Goal: Task Accomplishment & Management: Use online tool/utility

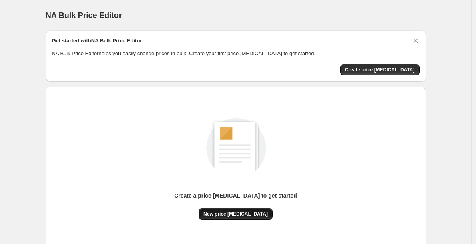
click at [228, 217] on button "New price [MEDICAL_DATA]" at bounding box center [236, 213] width 74 height 11
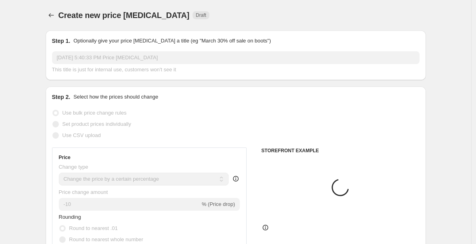
scroll to position [114, 0]
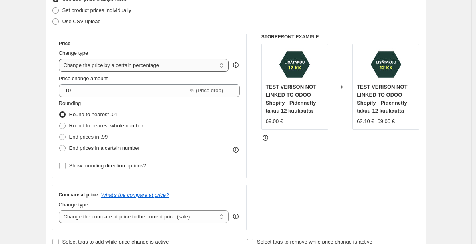
click at [122, 68] on select "Change the price to a certain amount Change the price by a certain amount Chang…" at bounding box center [144, 65] width 170 height 13
select select "by"
click at [61, 59] on select "Change the price to a certain amount Change the price by a certain amount Chang…" at bounding box center [144, 65] width 170 height 13
click at [145, 68] on select "Change the price to a certain amount Change the price by a certain amount Chang…" at bounding box center [144, 65] width 170 height 13
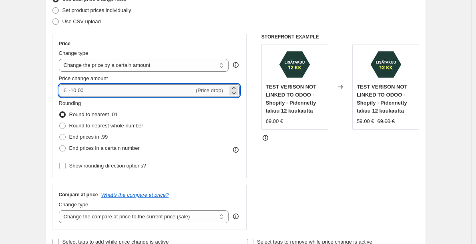
click at [116, 87] on input "-10.00" at bounding box center [131, 90] width 125 height 13
type input "0.00"
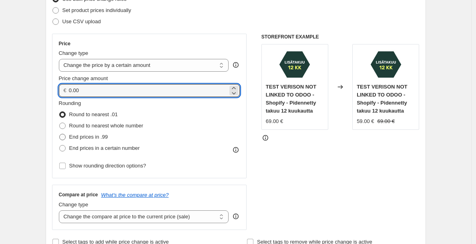
click at [97, 139] on span "End prices in .99" at bounding box center [88, 137] width 39 height 6
click at [60, 134] on input "End prices in .99" at bounding box center [59, 134] width 0 height 0
radio input "true"
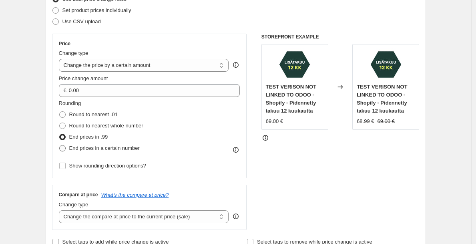
click at [94, 148] on span "End prices in a certain number" at bounding box center [104, 148] width 70 height 6
click at [60, 145] on input "End prices in a certain number" at bounding box center [59, 145] width 0 height 0
radio input "true"
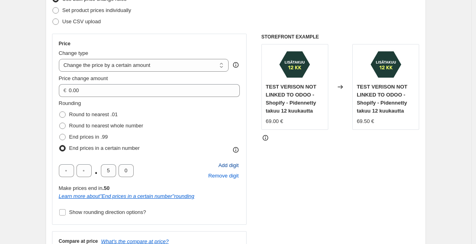
click at [239, 166] on span "Add digit" at bounding box center [228, 165] width 20 height 8
click at [82, 173] on input "text" at bounding box center [83, 170] width 15 height 13
type input "9"
type input "0"
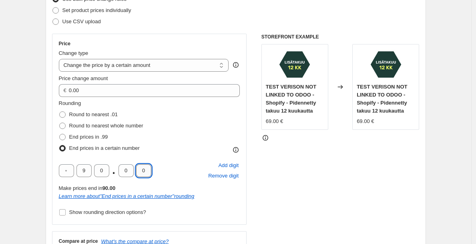
scroll to position [155, 0]
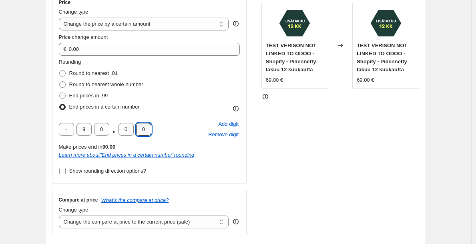
click at [128, 170] on span "Show rounding direction options?" at bounding box center [107, 171] width 77 height 6
click at [66, 170] on input "Show rounding direction options?" at bounding box center [62, 171] width 6 height 6
checkbox input "true"
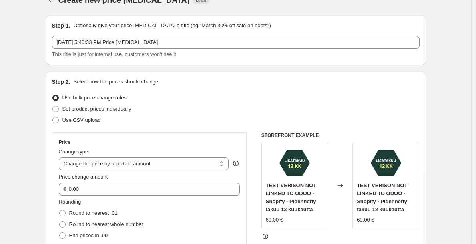
scroll to position [0, 0]
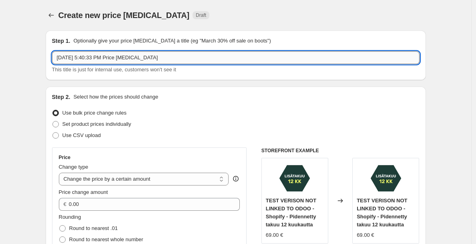
click at [170, 58] on input "[DATE] 5:40:33 PM Price [MEDICAL_DATA]" at bounding box center [236, 57] width 368 height 13
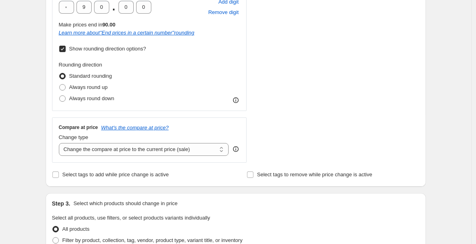
scroll to position [292, 0]
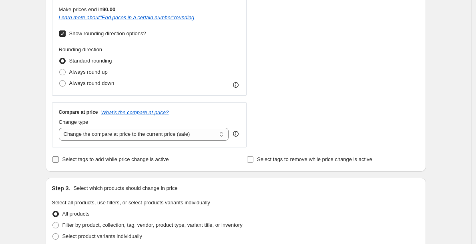
click at [136, 158] on span "Select tags to add while price change is active" at bounding box center [115, 159] width 107 height 6
click at [59, 158] on input "Select tags to add while price change is active" at bounding box center [55, 159] width 6 height 6
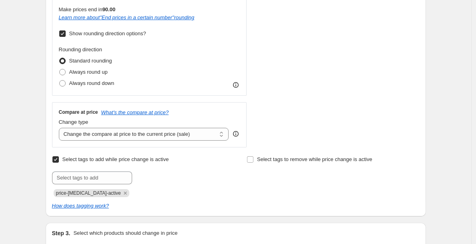
click at [136, 158] on span "Select tags to add while price change is active" at bounding box center [115, 159] width 107 height 6
click at [59, 158] on input "Select tags to add while price change is active" at bounding box center [55, 159] width 6 height 6
checkbox input "false"
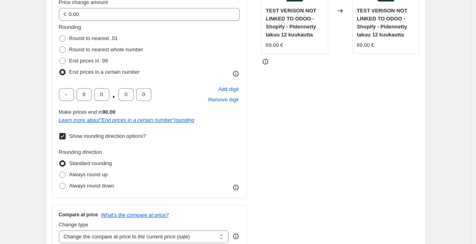
scroll to position [0, 0]
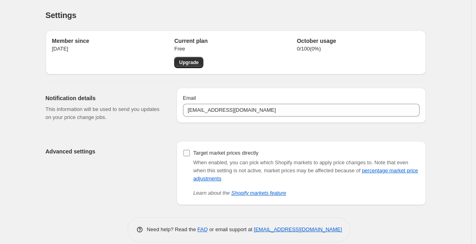
click at [222, 147] on label "Target market prices directly" at bounding box center [221, 152] width 76 height 11
click at [190, 150] on input "Target market prices directly" at bounding box center [186, 153] width 6 height 6
checkbox input "true"
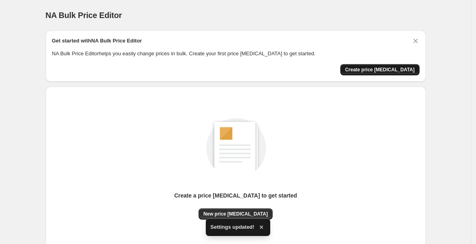
click at [389, 69] on span "Create price [MEDICAL_DATA]" at bounding box center [380, 69] width 70 height 6
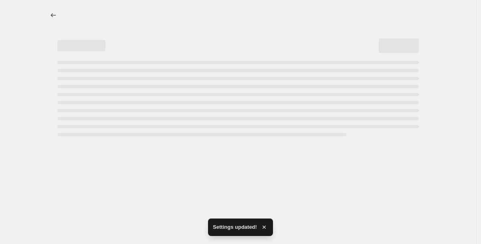
select select "percentage"
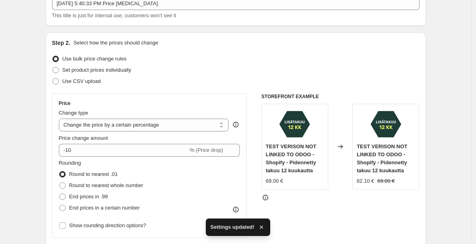
scroll to position [63, 0]
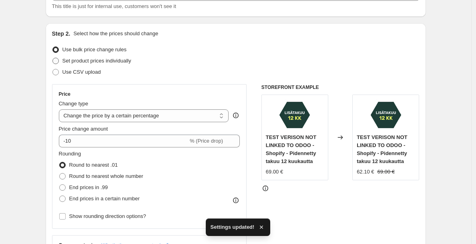
click at [107, 58] on span "Set product prices individually" at bounding box center [96, 61] width 69 height 6
click at [53, 58] on input "Set product prices individually" at bounding box center [52, 58] width 0 height 0
radio input "true"
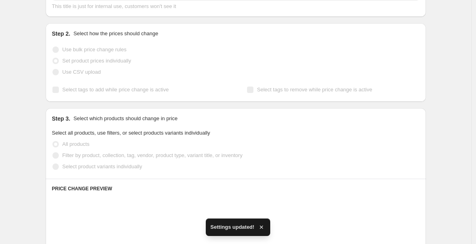
click at [109, 49] on span "Use bulk price change rules" at bounding box center [94, 49] width 64 height 6
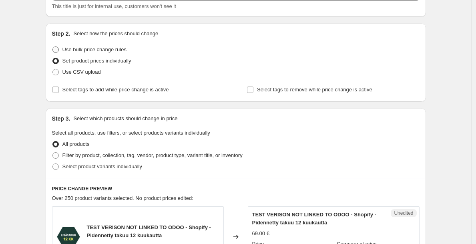
click at [109, 49] on span "Use bulk price change rules" at bounding box center [94, 49] width 64 height 6
click at [53, 47] on input "Use bulk price change rules" at bounding box center [52, 46] width 0 height 0
radio input "true"
select select "percentage"
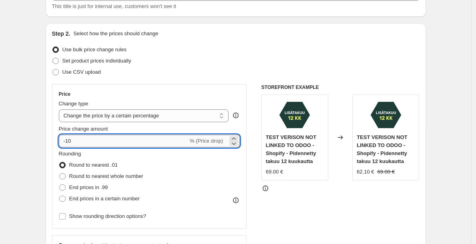
click at [100, 141] on input "-10" at bounding box center [123, 141] width 129 height 13
type input "0"
click at [139, 120] on select "Change the price to a certain amount Change the price by a certain amount Chang…" at bounding box center [144, 115] width 170 height 13
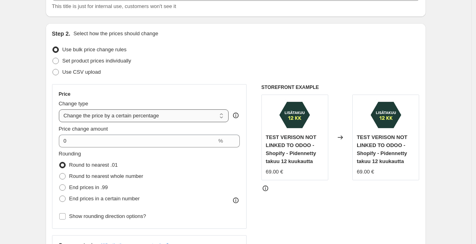
select select "by"
click at [61, 109] on select "Change the price to a certain amount Change the price by a certain amount Chang…" at bounding box center [144, 115] width 170 height 13
type input "-10.00"
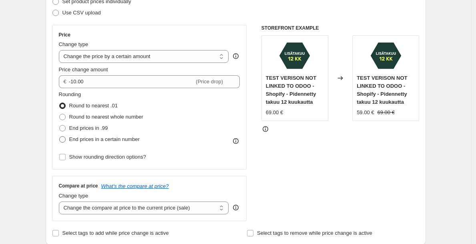
click at [126, 138] on span "End prices in a certain number" at bounding box center [104, 139] width 70 height 6
click at [60, 137] on input "End prices in a certain number" at bounding box center [59, 136] width 0 height 0
radio input "true"
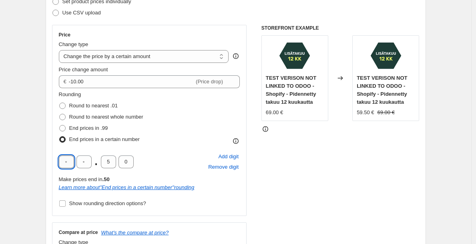
click at [65, 164] on input "text" at bounding box center [66, 161] width 15 height 13
click at [228, 156] on span "Add digit" at bounding box center [228, 157] width 20 height 8
click at [81, 160] on input "text" at bounding box center [83, 161] width 15 height 13
type input "9"
type input "0"
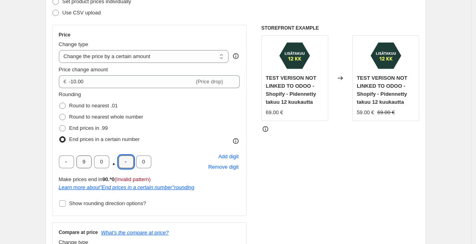
type input "0"
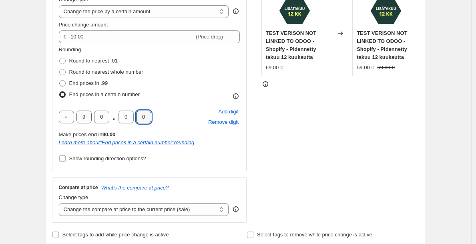
scroll to position [204, 0]
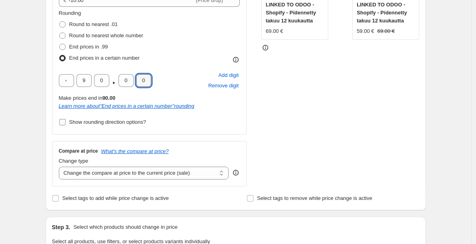
click at [109, 124] on span "Show rounding direction options?" at bounding box center [107, 122] width 77 height 6
click at [66, 124] on input "Show rounding direction options?" at bounding box center [62, 122] width 6 height 6
checkbox input "true"
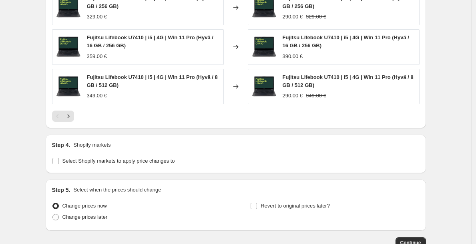
scroll to position [655, 0]
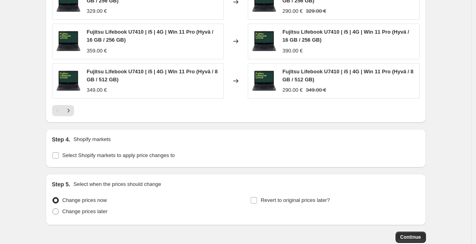
click at [89, 162] on div "Step 4. Shopify markets Select Shopify markets to apply price changes to" at bounding box center [236, 148] width 380 height 38
click at [98, 156] on span "Select Shopify markets to apply price changes to" at bounding box center [118, 155] width 113 height 6
click at [59, 156] on input "Select Shopify markets to apply price changes to" at bounding box center [55, 155] width 6 height 6
checkbox input "true"
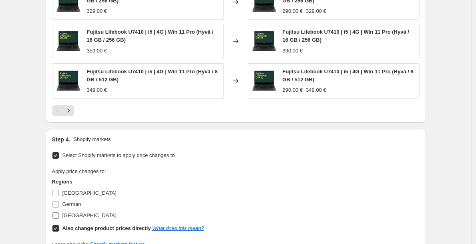
click at [75, 214] on span "[GEOGRAPHIC_DATA]" at bounding box center [89, 215] width 54 height 6
click at [59, 214] on input "[GEOGRAPHIC_DATA]" at bounding box center [55, 215] width 6 height 6
checkbox input "true"
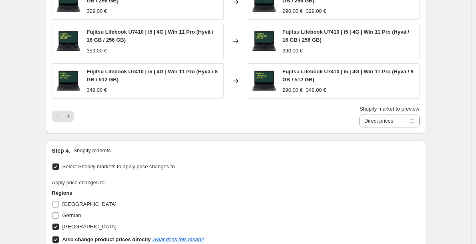
click at [61, 237] on label "Also change product prices directly What does this mean?" at bounding box center [128, 239] width 152 height 11
click at [59, 237] on input "Also change product prices directly What does this mean?" at bounding box center [55, 239] width 6 height 6
checkbox input "false"
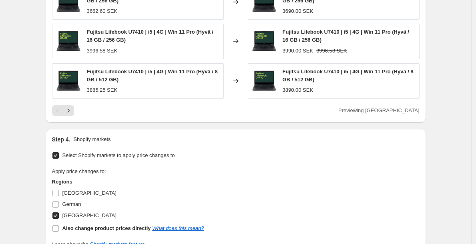
scroll to position [701, 0]
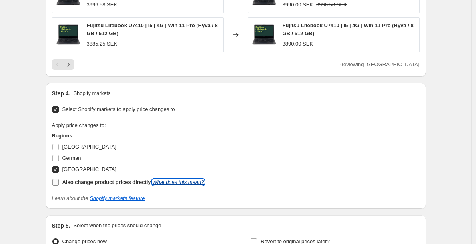
click at [197, 183] on link "What does this mean?" at bounding box center [178, 182] width 52 height 6
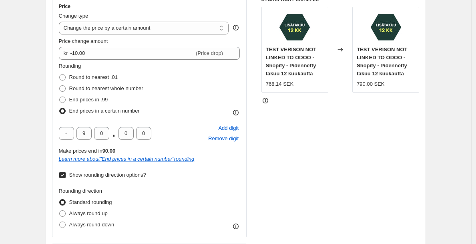
scroll to position [146, 0]
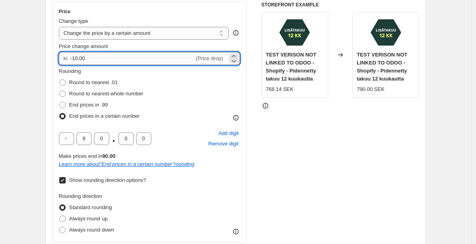
click at [122, 57] on input "-10.00" at bounding box center [132, 58] width 124 height 13
type input "0.00"
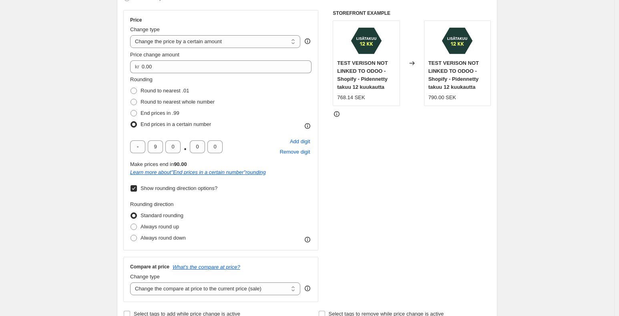
scroll to position [165, 0]
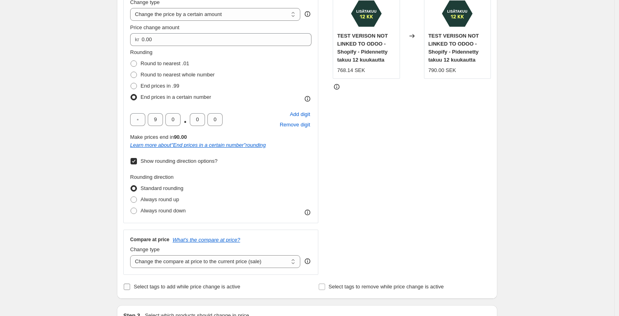
click at [228, 243] on span "Select tags to add while price change is active" at bounding box center [187, 287] width 107 height 6
click at [130, 243] on input "Select tags to add while price change is active" at bounding box center [127, 287] width 6 height 6
checkbox input "true"
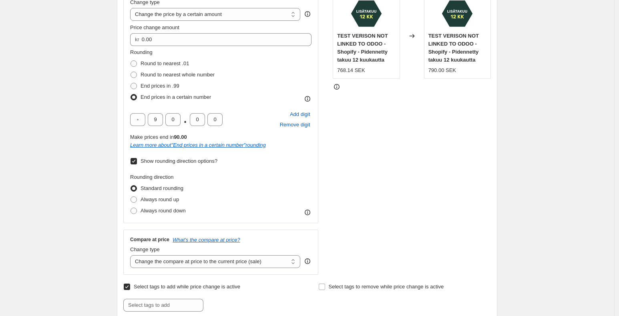
click at [390, 197] on div "STOREFRONT EXAMPLE TEST VERISON NOT LINKED TO ODOO - Shopify - Pidennetty takuu…" at bounding box center [412, 129] width 158 height 292
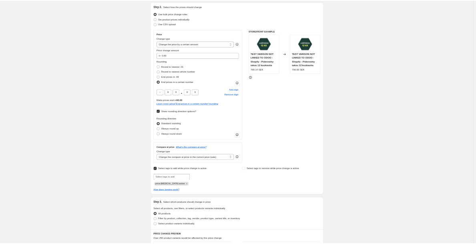
scroll to position [0, 0]
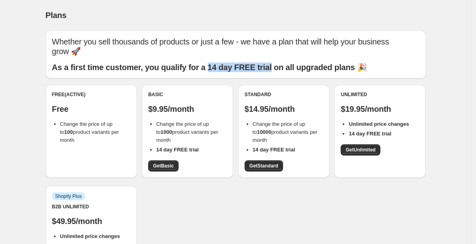
drag, startPoint x: 213, startPoint y: 58, endPoint x: 276, endPoint y: 59, distance: 62.5
click at [276, 63] on b "As a first time customer, you qualify for a 14 day FREE trial on all upgraded p…" at bounding box center [209, 67] width 315 height 9
copy b "14 day FREE trial"
click at [176, 31] on div "Whether you sell thousands of products or just a few - we have a plan that will…" at bounding box center [236, 54] width 380 height 48
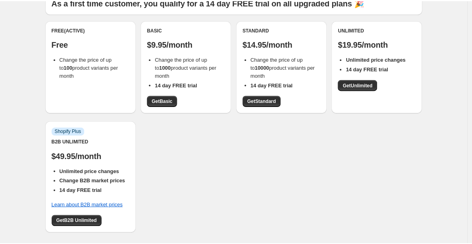
scroll to position [32, 0]
